Goal: Information Seeking & Learning: Understand process/instructions

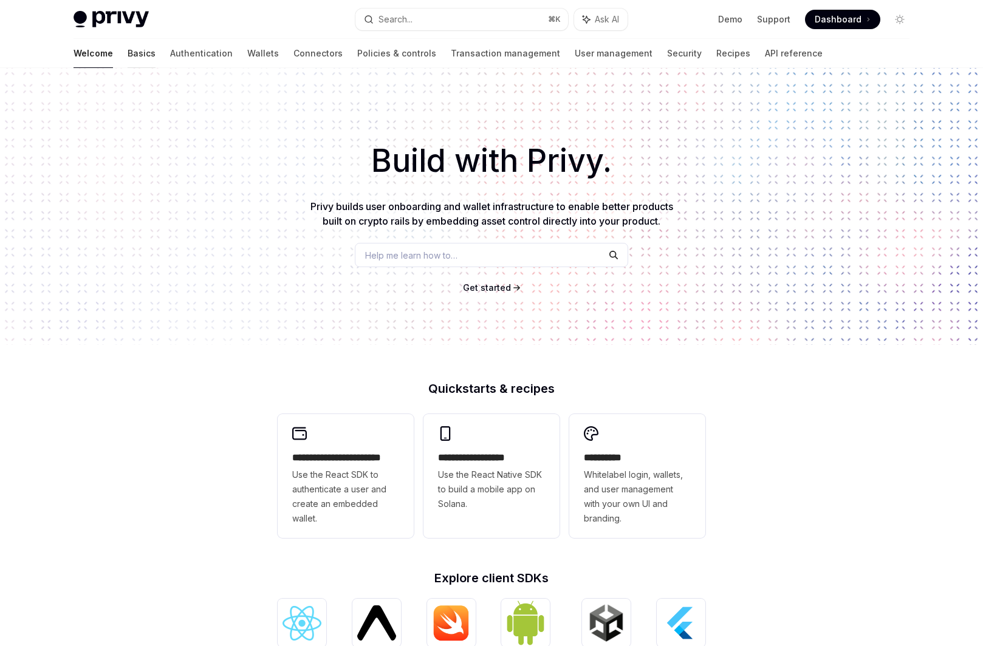
click at [128, 47] on link "Basics" at bounding box center [142, 53] width 28 height 29
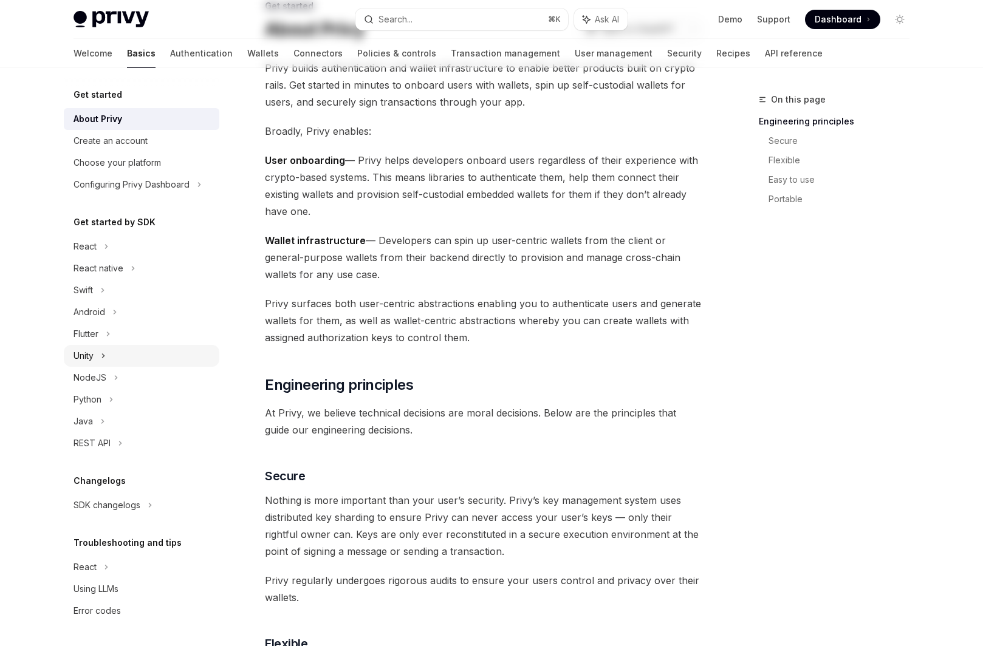
scroll to position [264, 0]
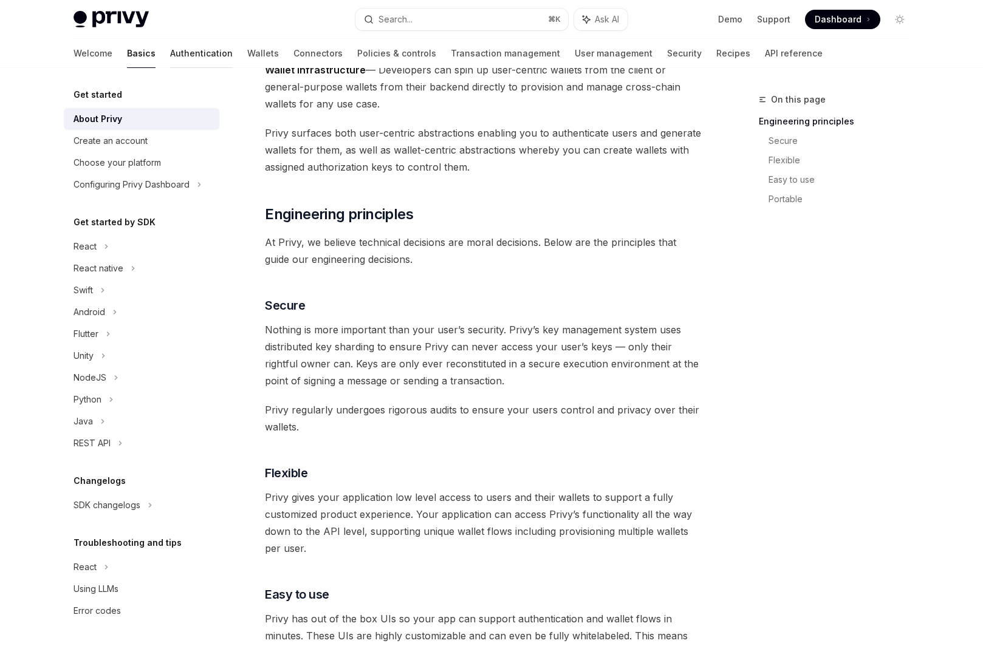
click at [170, 47] on link "Authentication" at bounding box center [201, 53] width 63 height 29
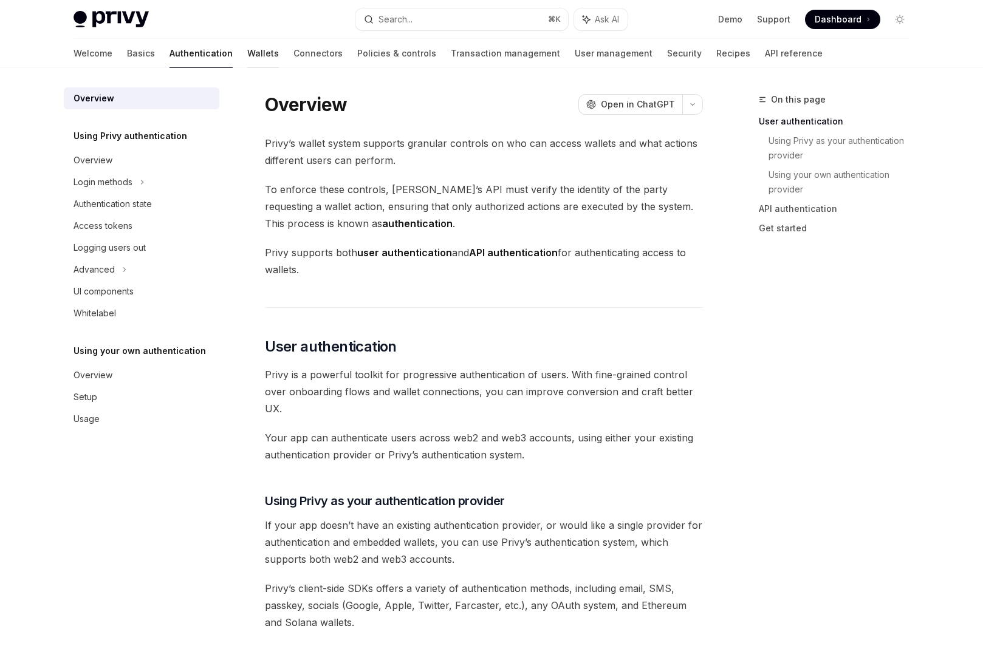
click at [247, 55] on link "Wallets" at bounding box center [263, 53] width 32 height 29
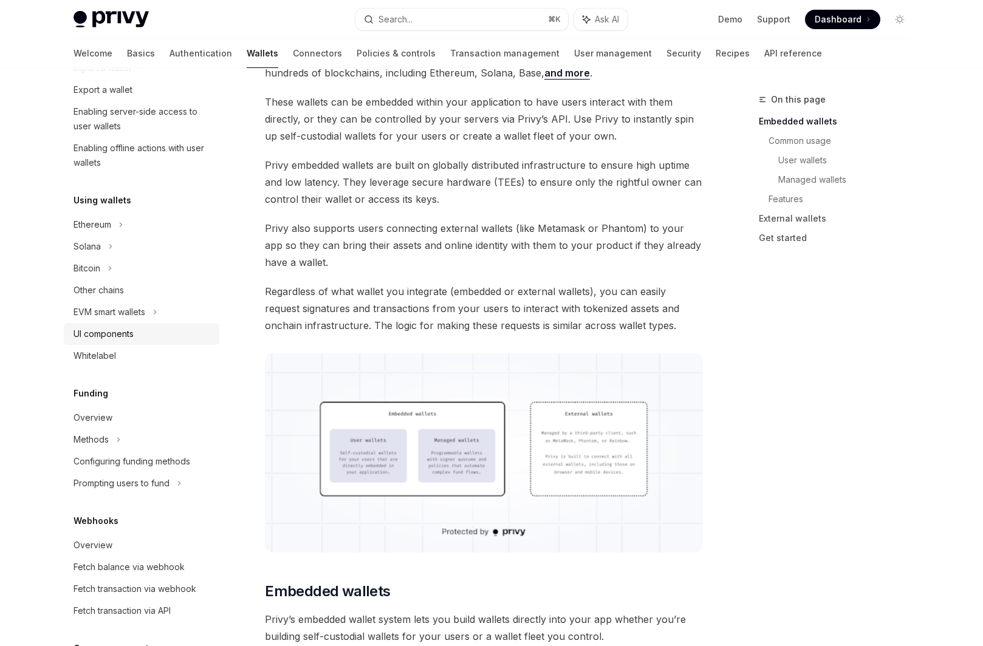
scroll to position [185, 0]
click at [121, 36] on div "Methods" at bounding box center [141, 25] width 155 height 22
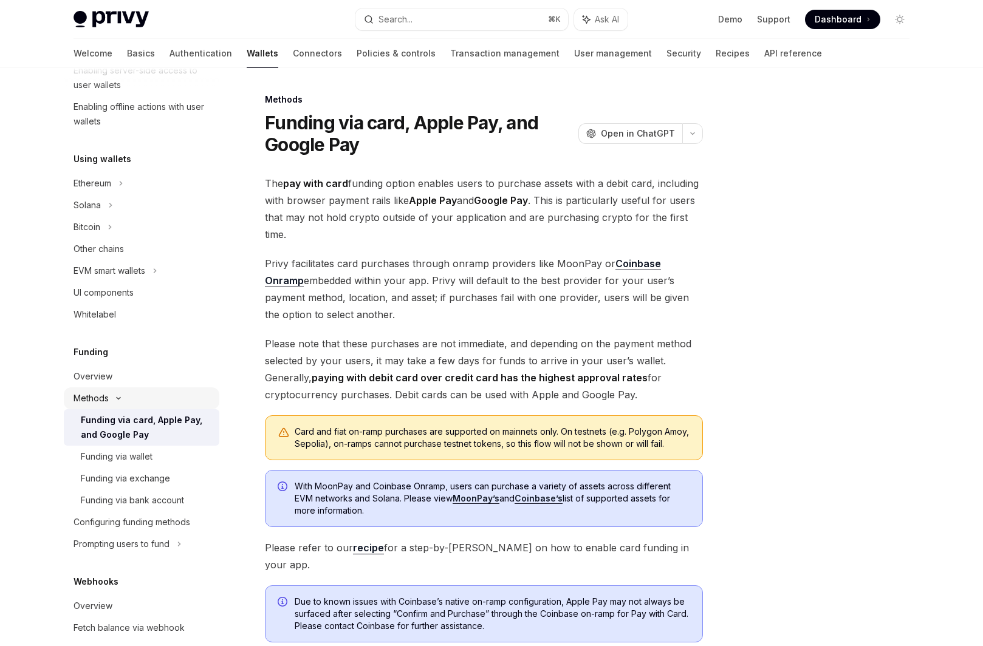
scroll to position [245, 0]
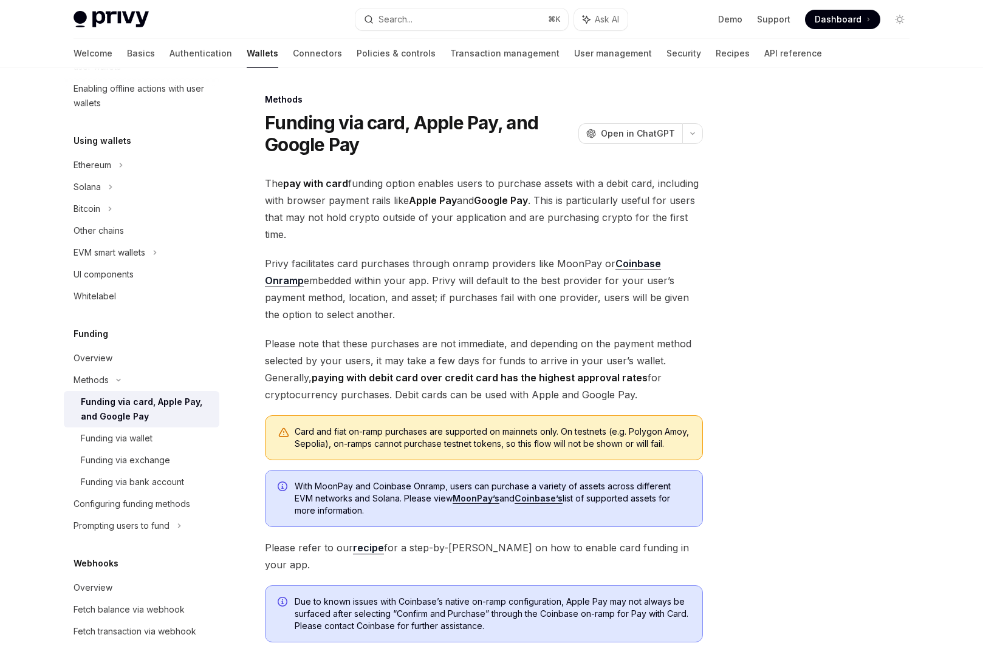
click at [162, 417] on div "Funding via card, Apple Pay, and Google Pay" at bounding box center [146, 409] width 131 height 29
click at [477, 319] on span "Privy facilitates card purchases through onramp providers like MoonPay or Coinb…" at bounding box center [484, 289] width 438 height 68
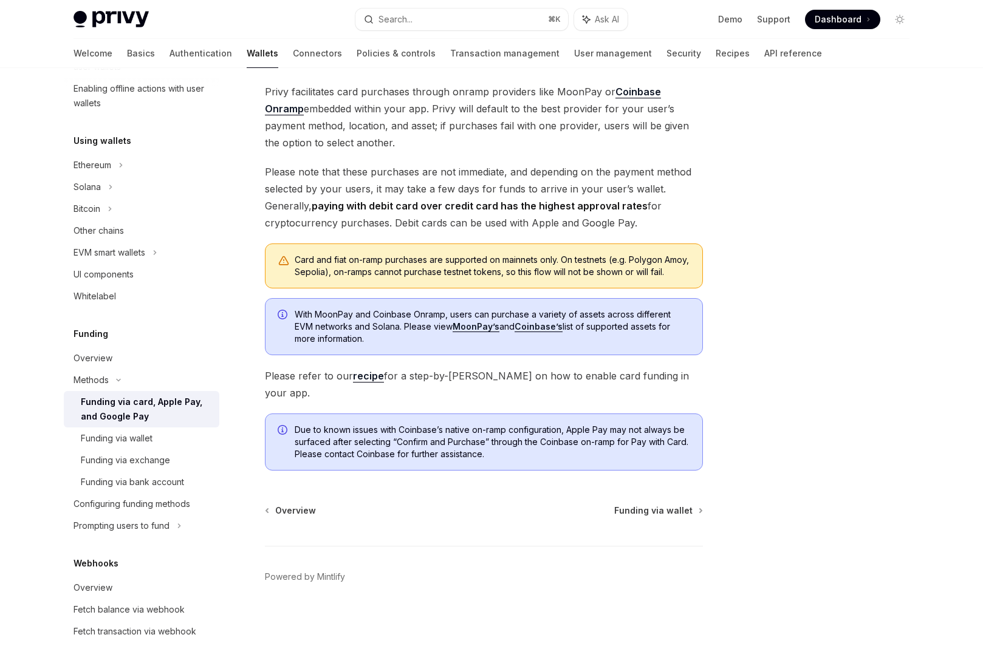
scroll to position [26, 0]
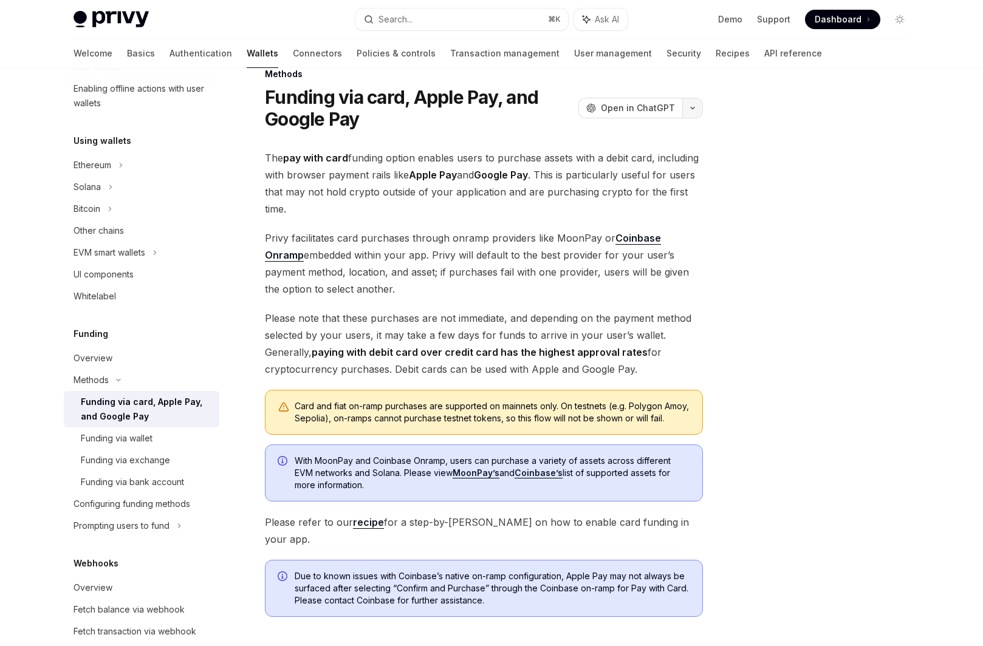
click at [692, 110] on icon "button" at bounding box center [692, 108] width 15 height 5
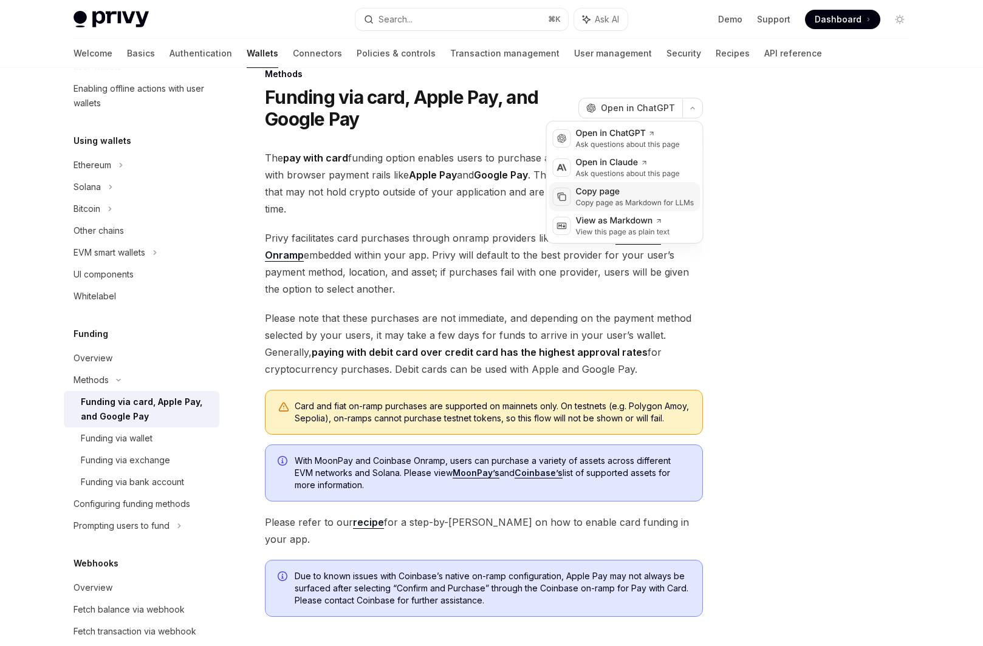
click at [632, 191] on div "Copy page" at bounding box center [635, 192] width 118 height 12
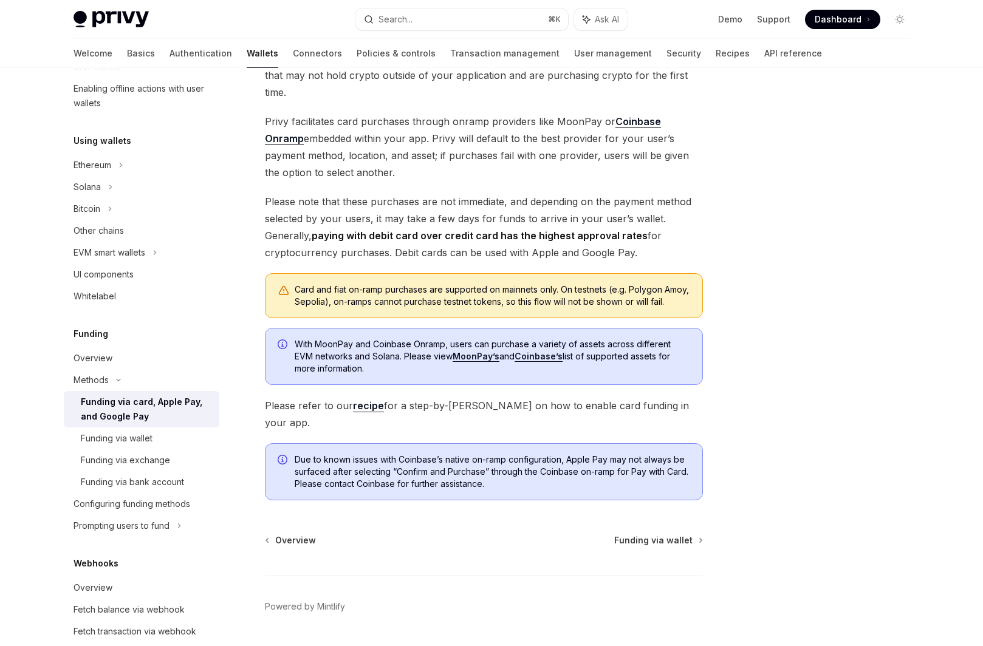
scroll to position [172, 0]
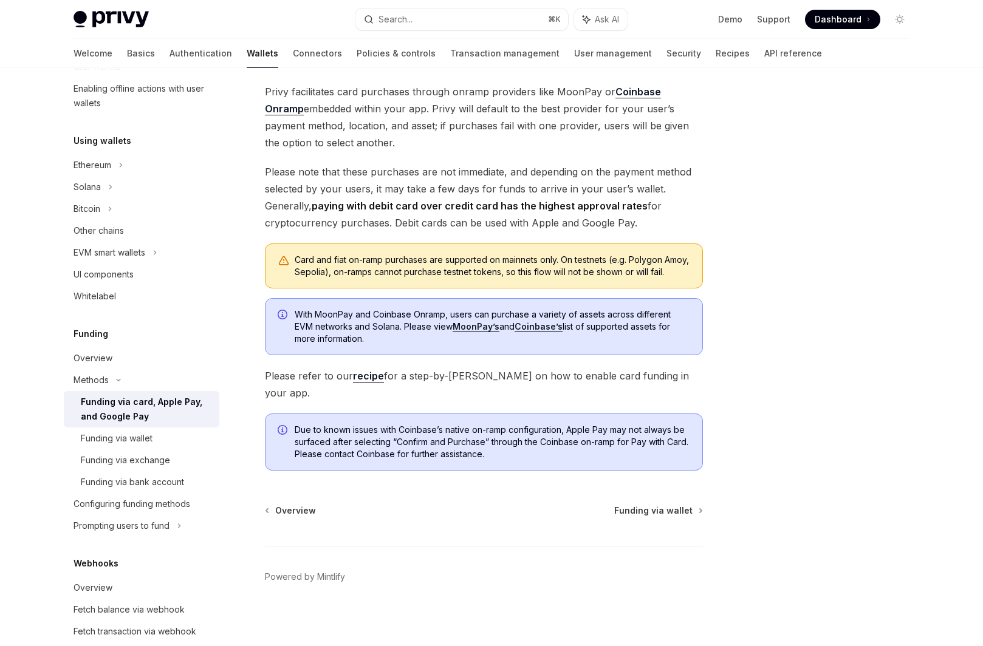
click at [379, 383] on link "recipe" at bounding box center [368, 376] width 31 height 13
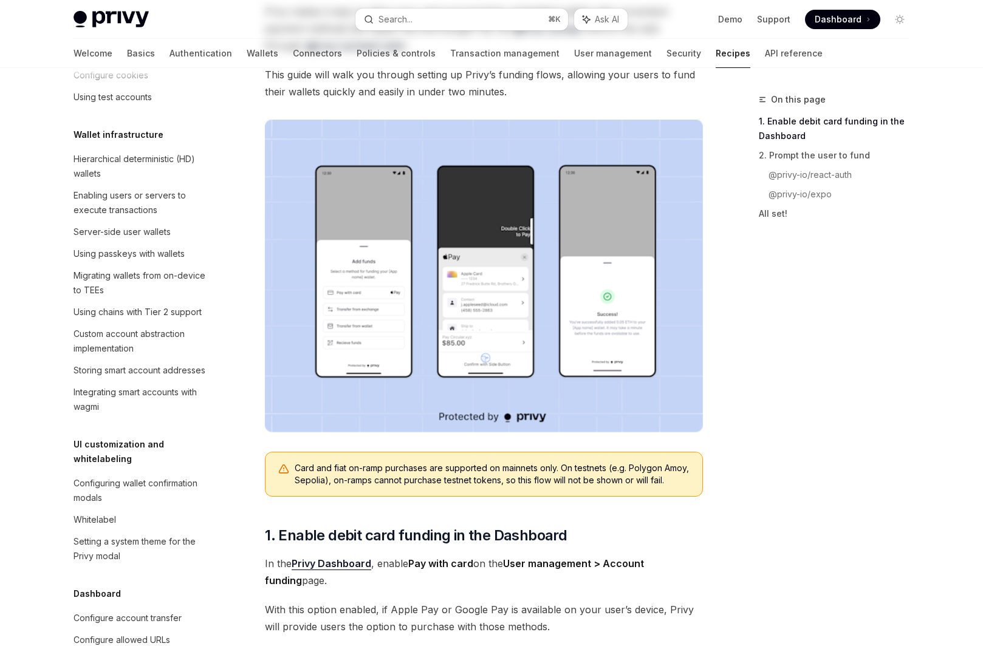
scroll to position [929, 0]
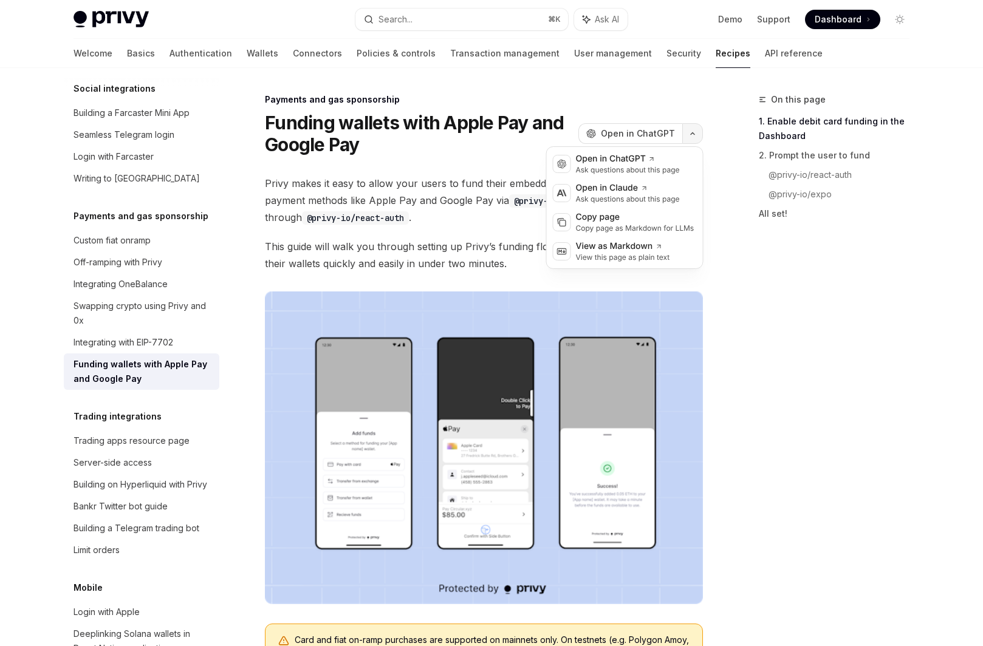
click at [691, 140] on button "button" at bounding box center [692, 133] width 21 height 21
click at [648, 214] on div "Copy page" at bounding box center [635, 217] width 118 height 12
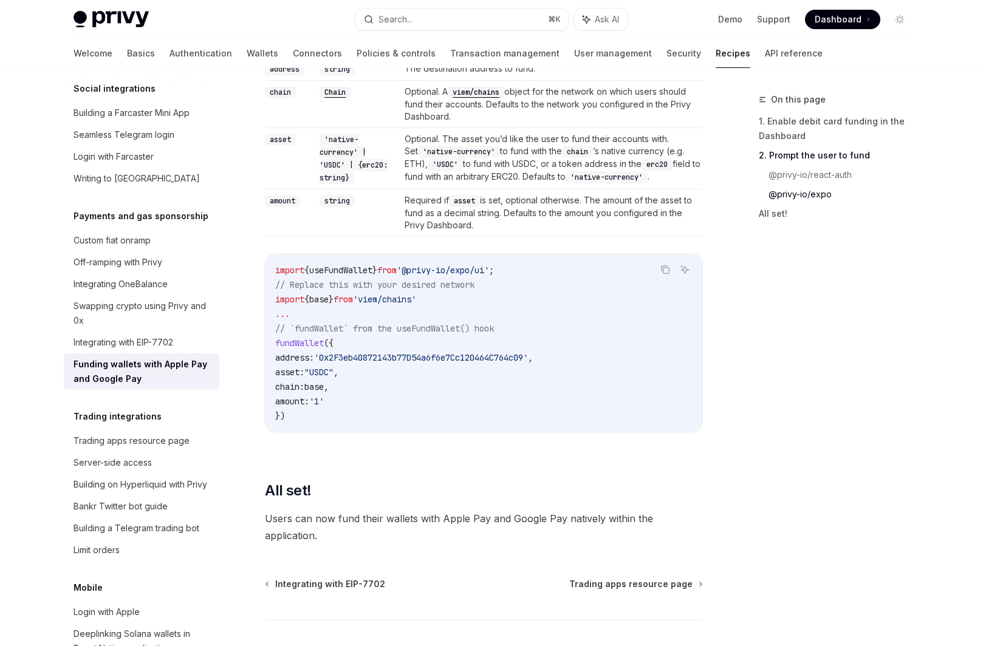
scroll to position [1520, 0]
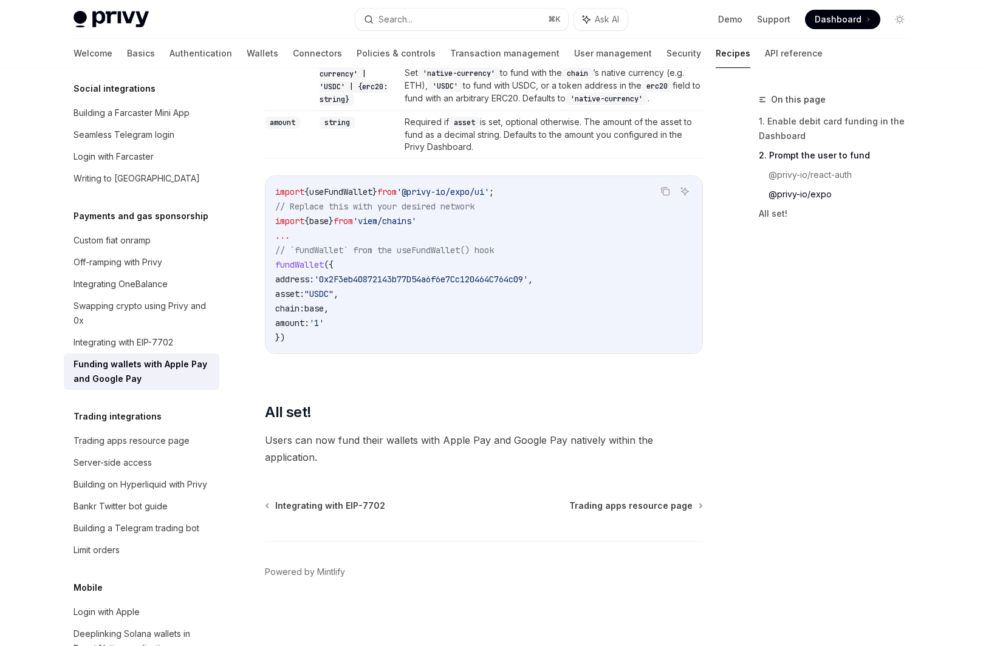
scroll to position [172, 0]
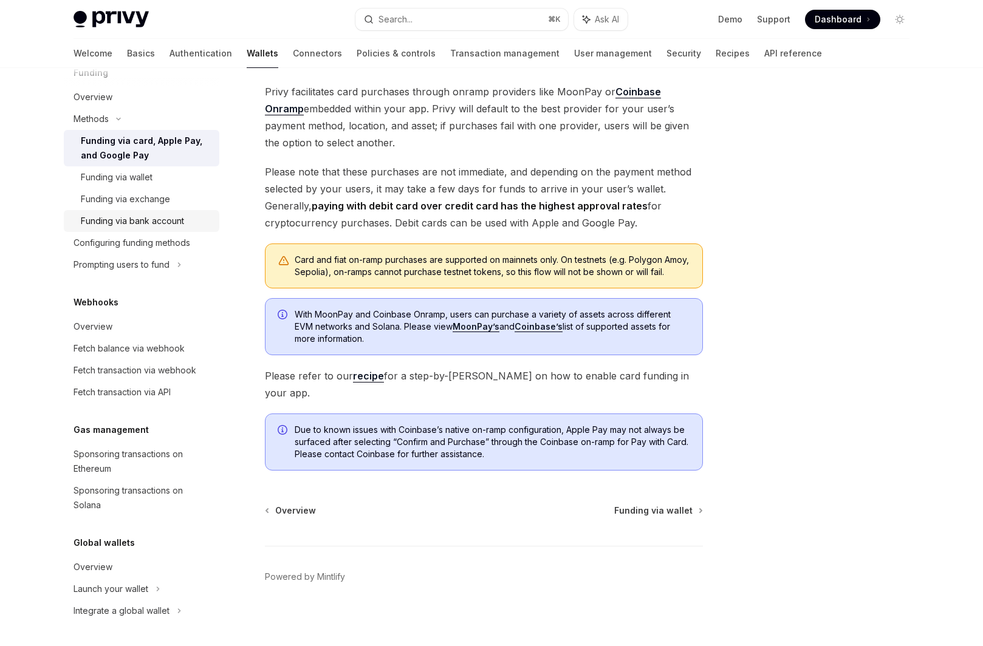
click at [125, 220] on div "Funding via bank account" at bounding box center [132, 221] width 103 height 15
type textarea "*"
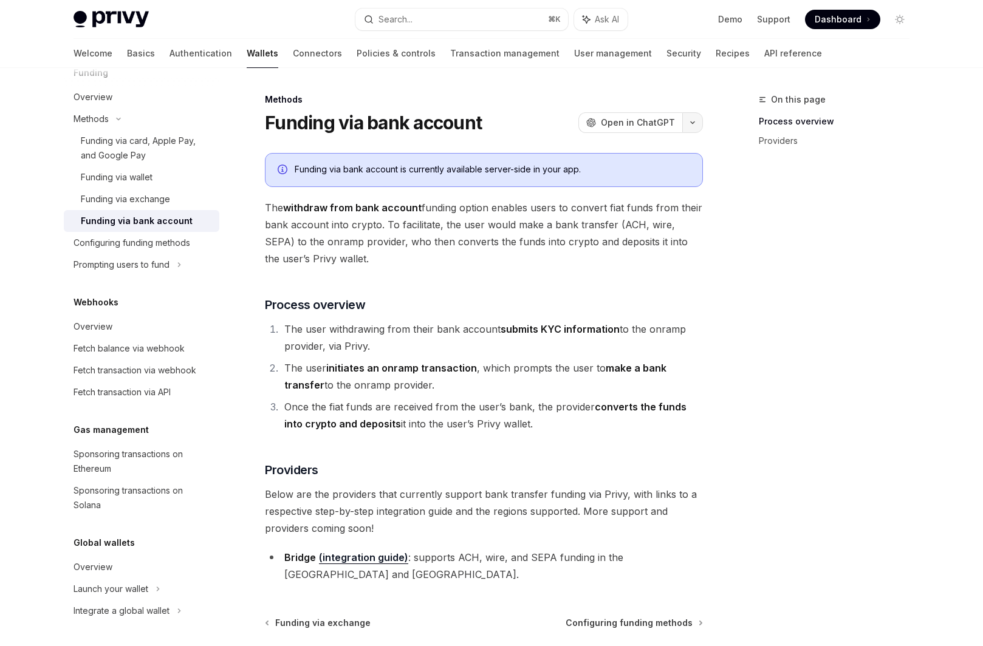
click at [693, 121] on icon "button" at bounding box center [692, 122] width 15 height 5
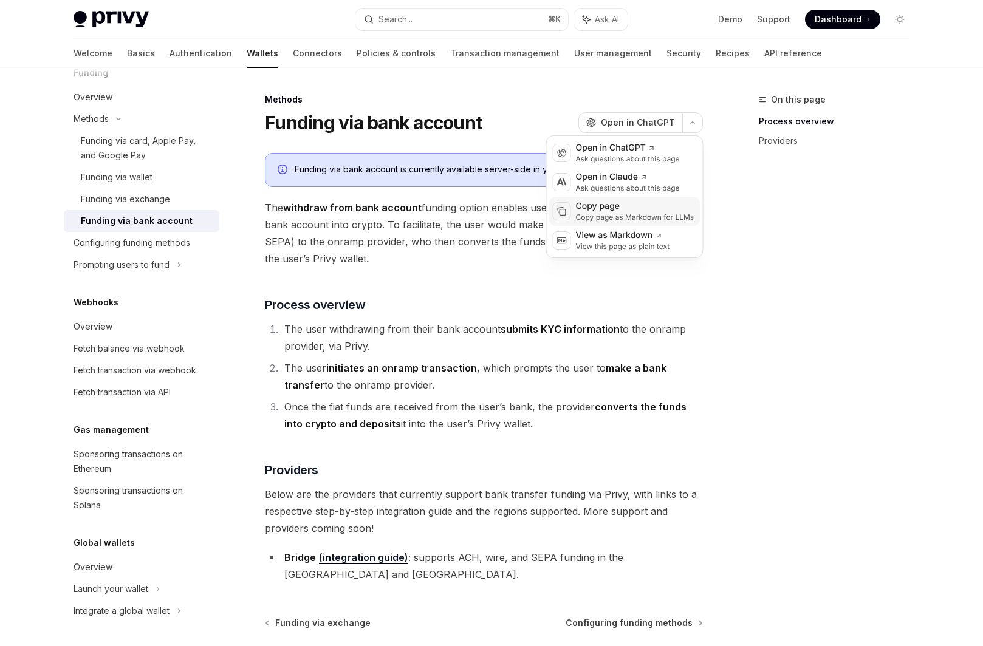
click at [638, 207] on div "Copy page" at bounding box center [635, 206] width 118 height 12
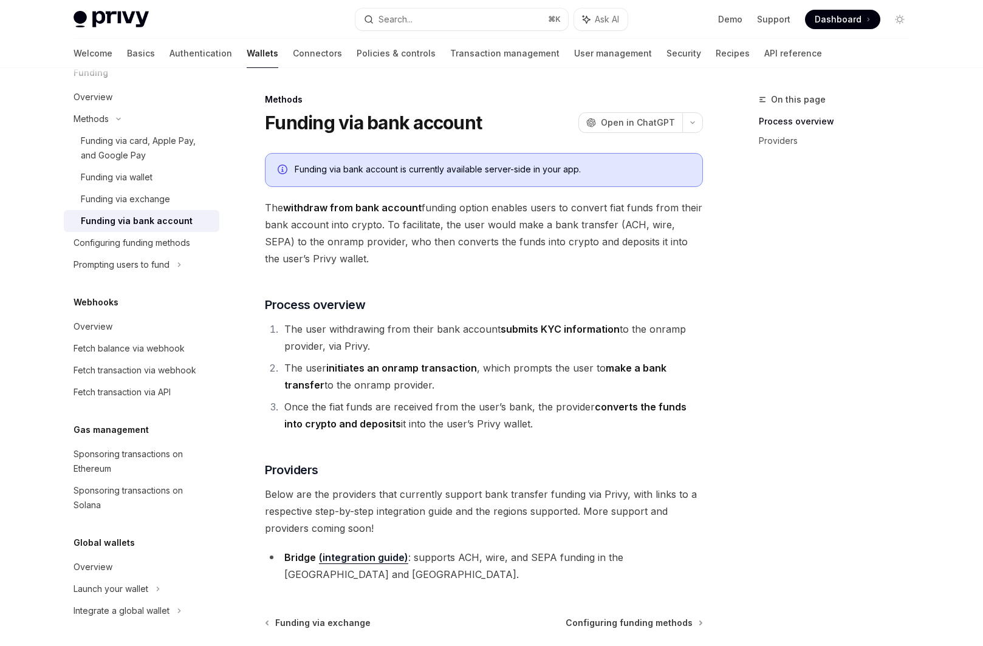
click at [536, 291] on div "Funding via bank account is currently available server-side in your app. The wi…" at bounding box center [484, 368] width 438 height 430
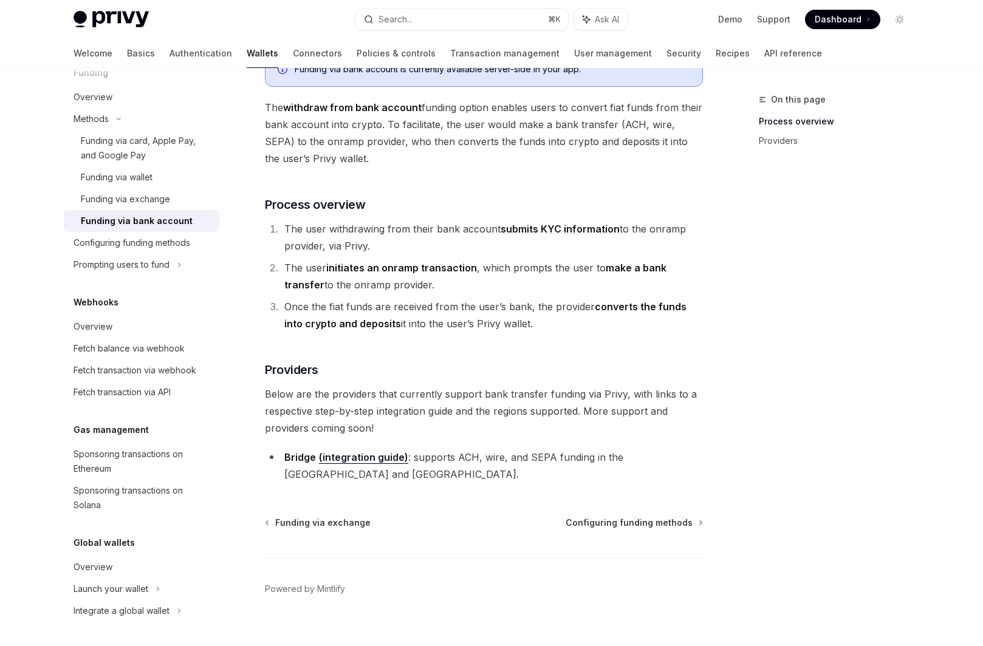
scroll to position [13, 0]
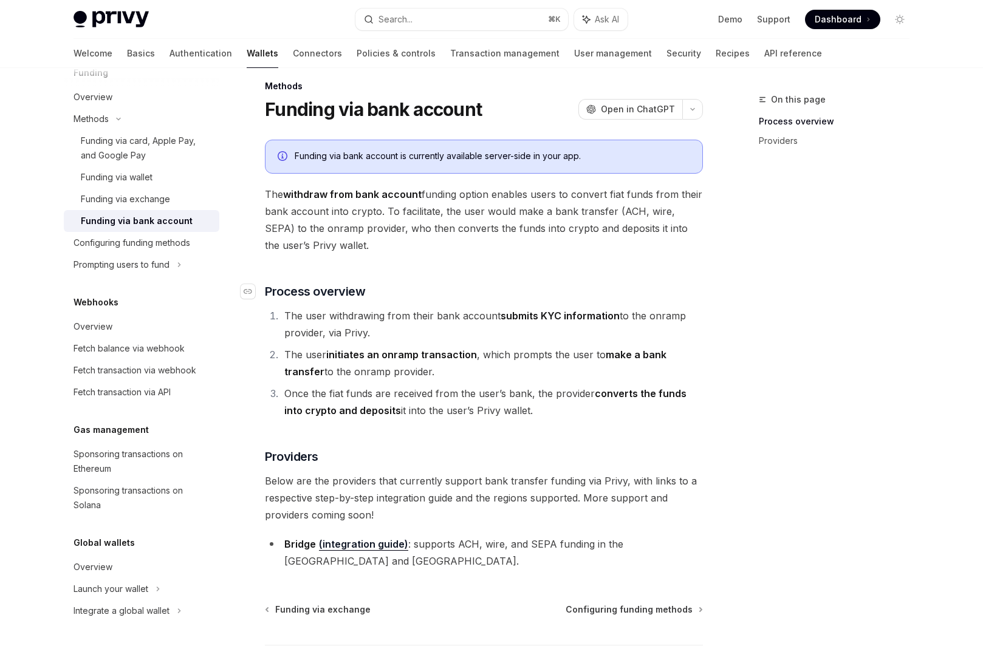
click at [488, 289] on h3 "​ Process overview" at bounding box center [484, 291] width 438 height 17
